Goal: Task Accomplishment & Management: Use online tool/utility

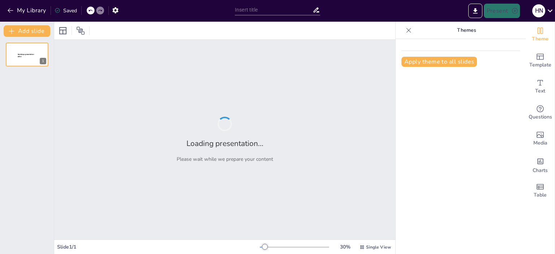
type input "New Sendsteps"
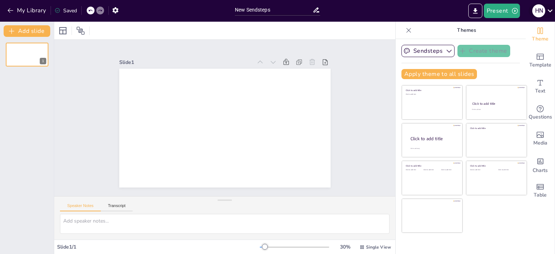
click at [550, 10] on icon at bounding box center [550, 11] width 10 height 10
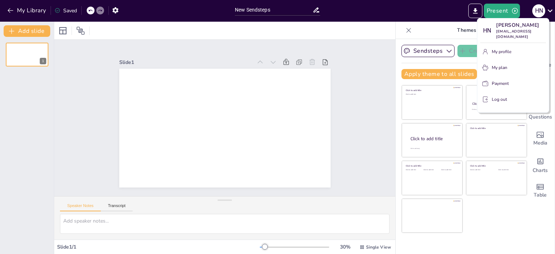
click at [434, 11] on div at bounding box center [277, 127] width 555 height 254
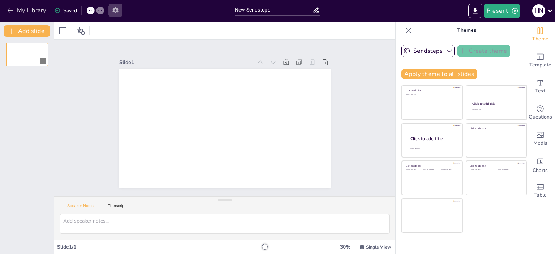
click at [118, 9] on icon "button" at bounding box center [115, 10] width 6 height 6
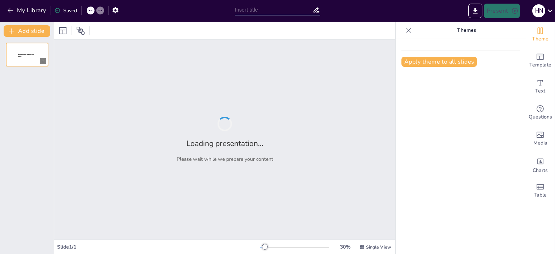
type input "New Sendsteps"
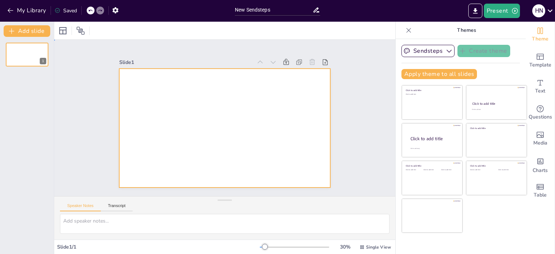
click at [136, 86] on div at bounding box center [219, 126] width 242 height 208
click at [446, 52] on icon "button" at bounding box center [448, 51] width 5 height 3
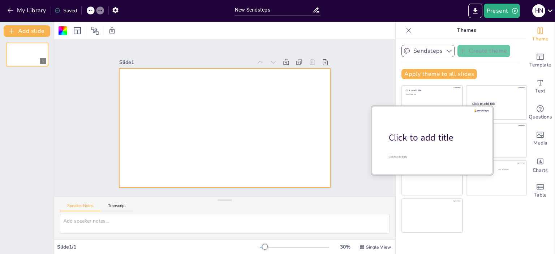
click at [428, 137] on div "Click to add title" at bounding box center [435, 137] width 92 height 12
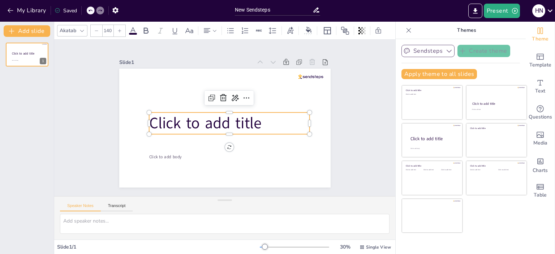
click at [256, 121] on p "Click to add title" at bounding box center [227, 124] width 159 height 70
click at [255, 119] on span "Click to add title" at bounding box center [204, 119] width 114 height 44
click at [211, 97] on icon at bounding box center [216, 96] width 10 height 10
type input "140"
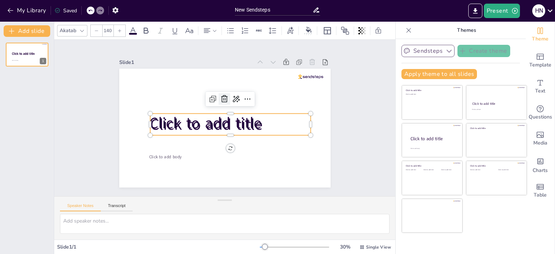
click at [232, 99] on icon at bounding box center [238, 105] width 12 height 12
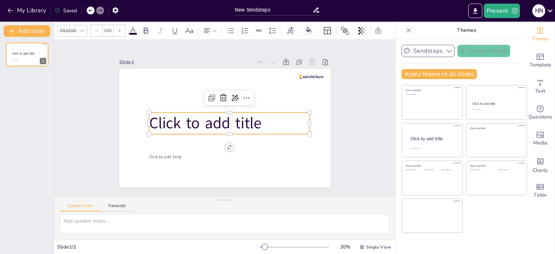
click at [255, 122] on span "Click to add title" at bounding box center [204, 117] width 113 height 55
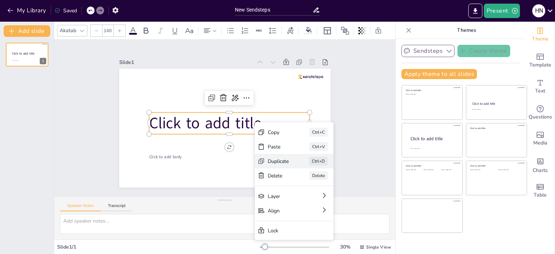
click at [274, 235] on div "Duplicate" at bounding box center [276, 243] width 22 height 16
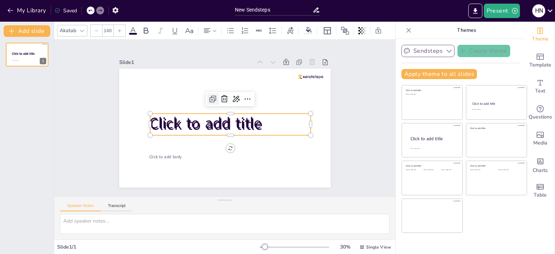
click at [210, 96] on icon at bounding box center [214, 97] width 9 height 9
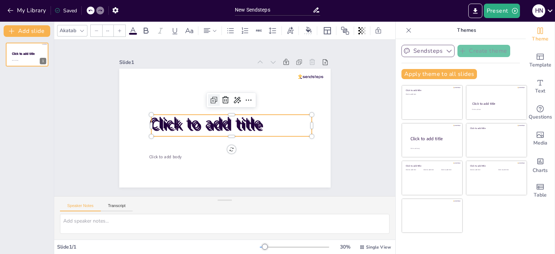
type input "140"
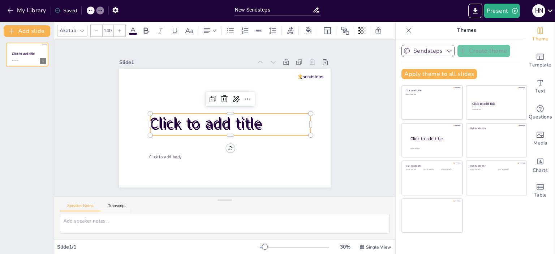
click at [227, 123] on span "Click to add title" at bounding box center [205, 120] width 114 height 44
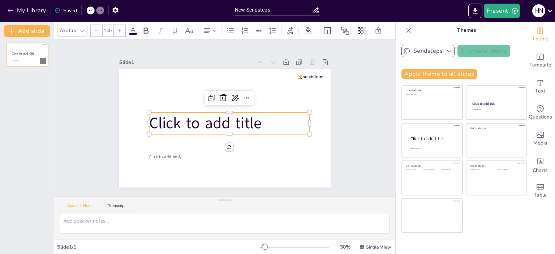
click at [227, 123] on span "Click to add title" at bounding box center [204, 119] width 114 height 44
